Goal: Information Seeking & Learning: Learn about a topic

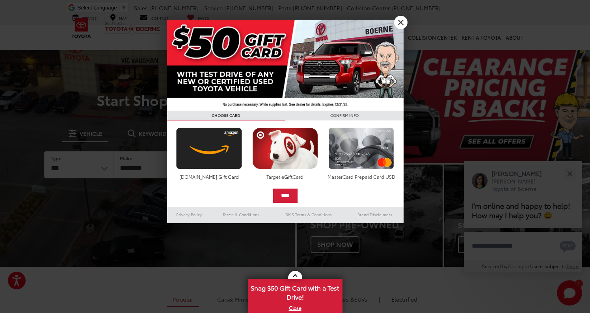
click at [401, 24] on link "X" at bounding box center [400, 22] width 13 height 13
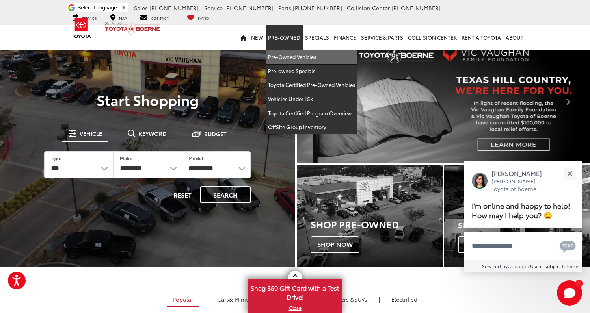
click at [289, 55] on link "Pre-Owned Vehicles" at bounding box center [312, 57] width 92 height 14
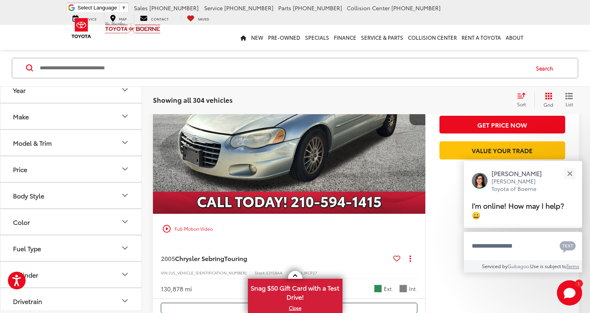
scroll to position [547, 0]
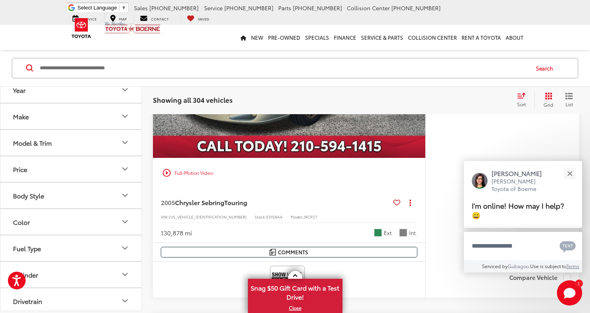
click at [125, 118] on icon "Make" at bounding box center [125, 116] width 5 height 2
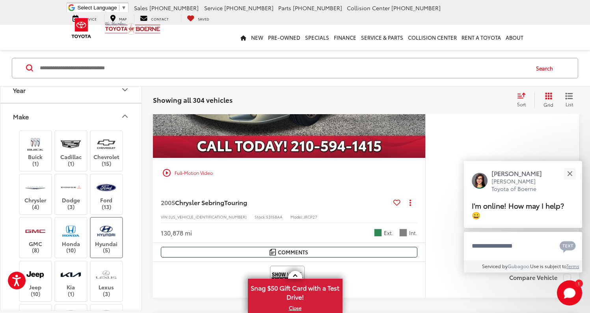
scroll to position [143, 0]
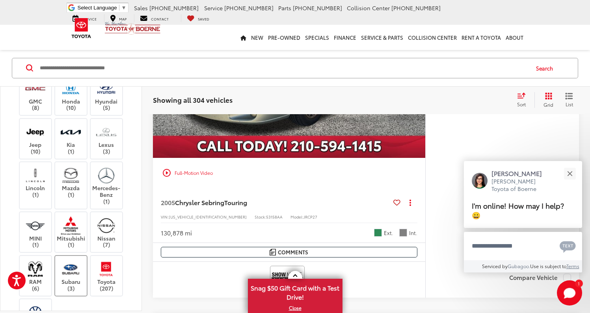
click at [78, 272] on img at bounding box center [71, 269] width 22 height 19
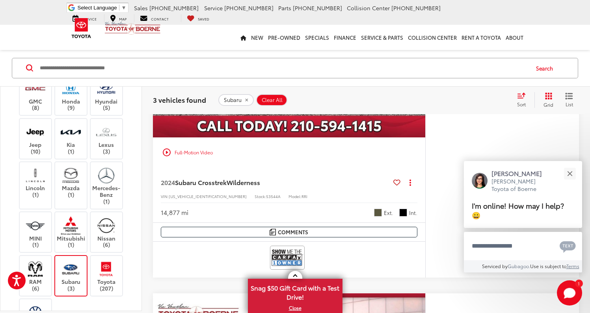
scroll to position [572, 0]
